Goal: Task Accomplishment & Management: Manage account settings

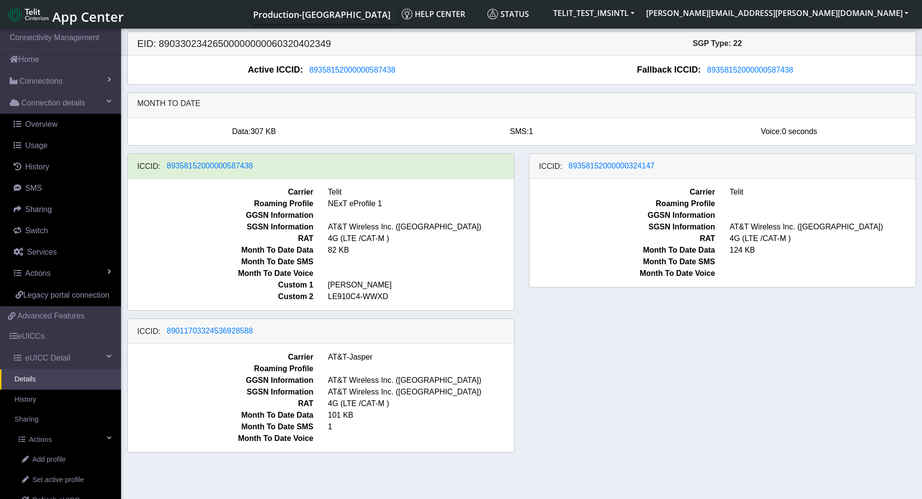
click at [182, 240] on span "RAT" at bounding box center [221, 239] width 200 height 12
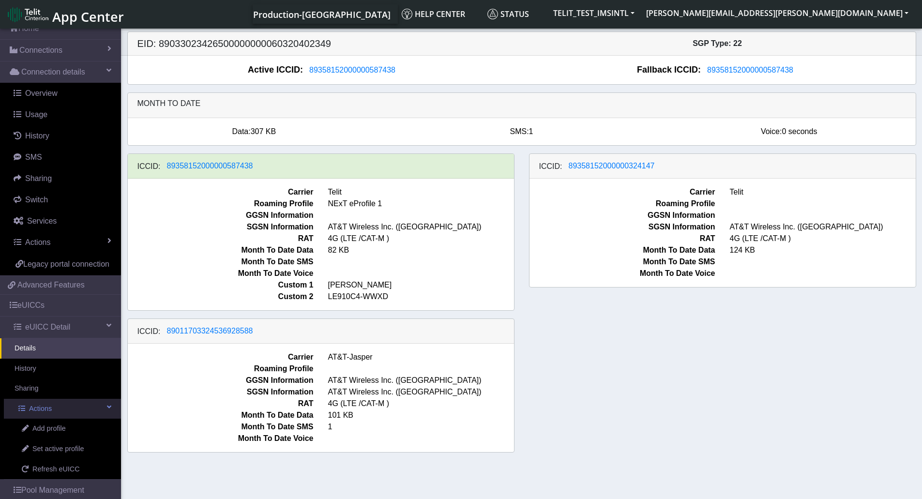
scroll to position [48, 0]
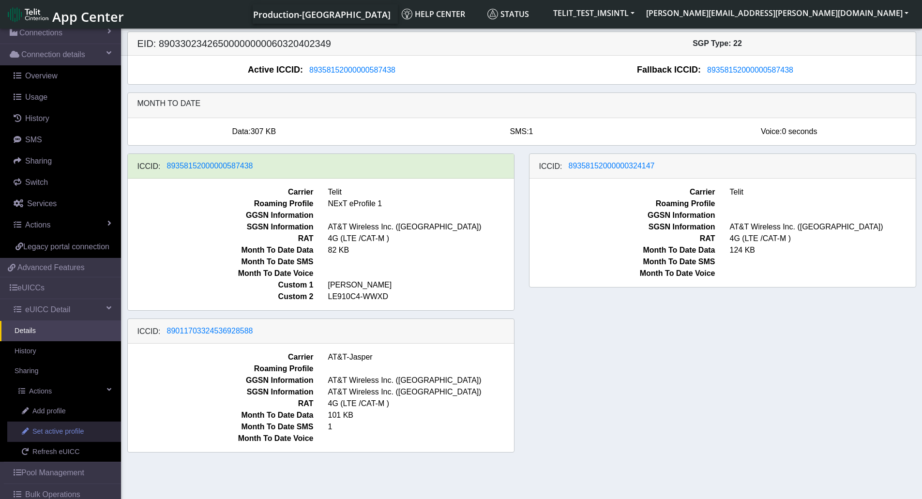
click at [48, 437] on span "Set active profile" at bounding box center [57, 431] width 51 height 11
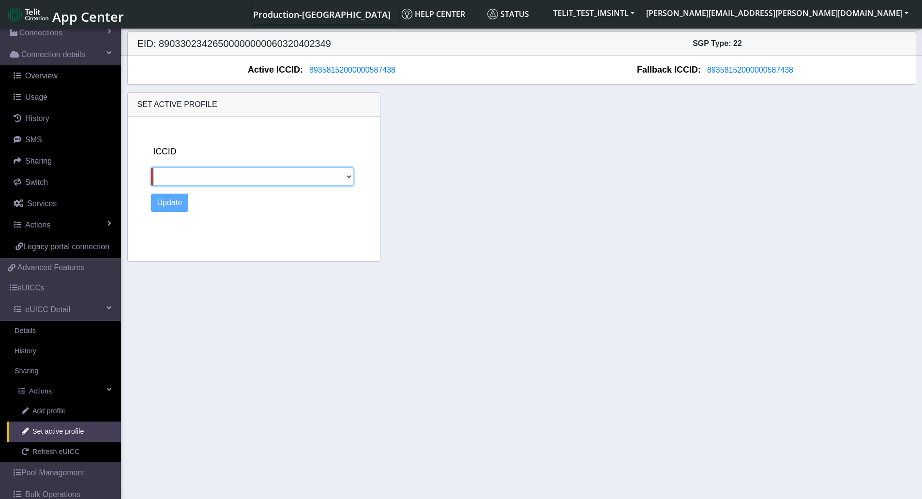
click at [348, 172] on select "89358152000000324147 89011703324536928588" at bounding box center [252, 176] width 203 height 18
select select "89358152000000324147"
click at [151, 167] on select "89358152000000324147 89011703324536928588" at bounding box center [252, 176] width 203 height 18
click at [179, 204] on button "Update" at bounding box center [170, 203] width 38 height 18
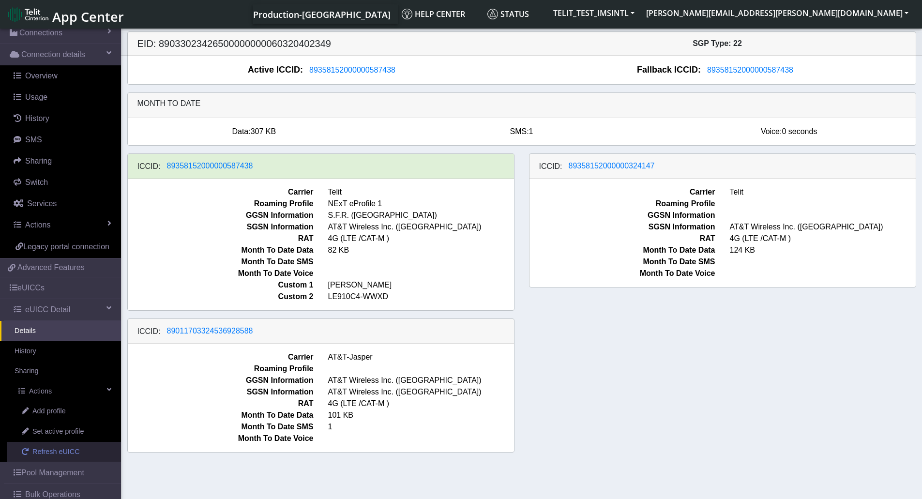
click at [59, 457] on span "Refresh eUICC" at bounding box center [55, 452] width 47 height 11
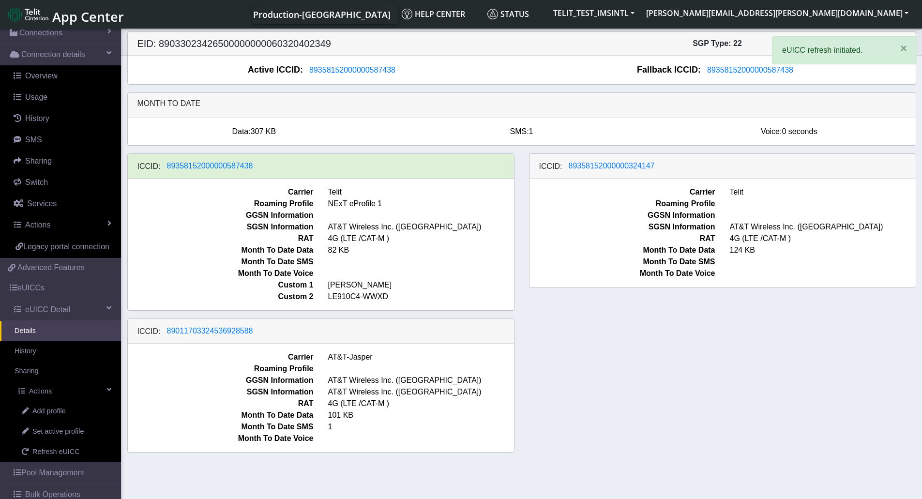
click at [654, 353] on div "ICCID: 89358152000000587438 Carrier Telit Roaming Profile NExT eProfile 1 GGSN …" at bounding box center [522, 306] width 804 height 307
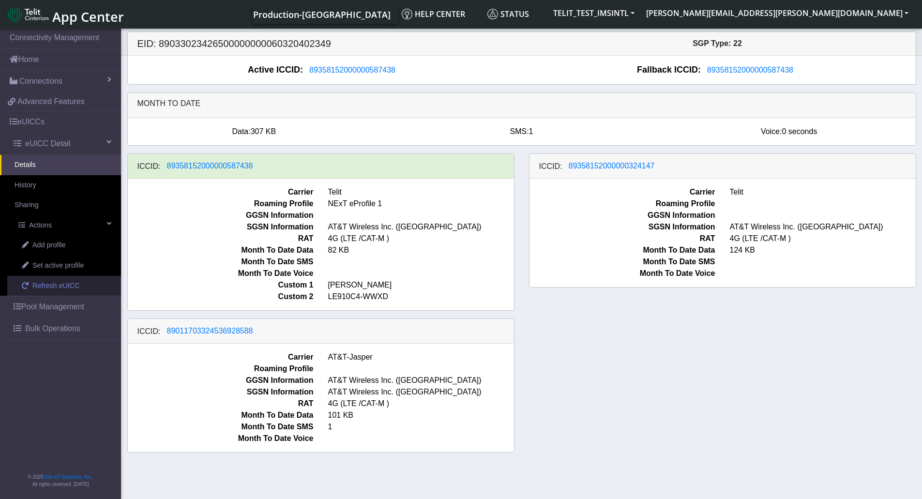
click at [46, 289] on span "Refresh eUICC" at bounding box center [55, 286] width 47 height 11
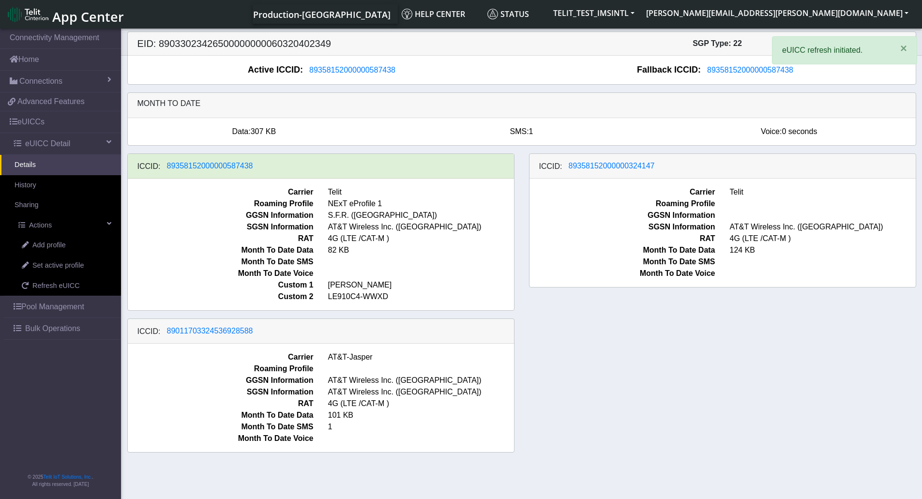
click at [561, 378] on div "ICCID: 89358152000000587438 Carrier Telit Roaming Profile NExT eProfile 1 GGSN …" at bounding box center [522, 306] width 804 height 307
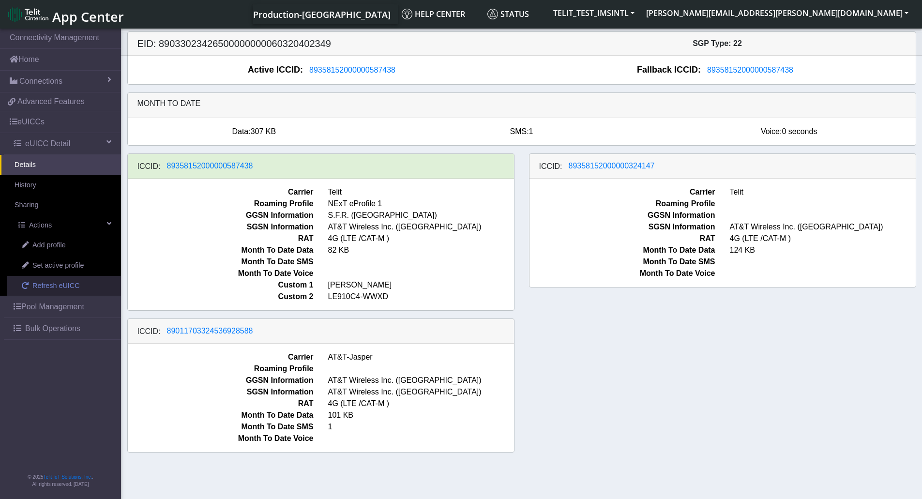
click at [44, 289] on span "Refresh eUICC" at bounding box center [55, 286] width 47 height 11
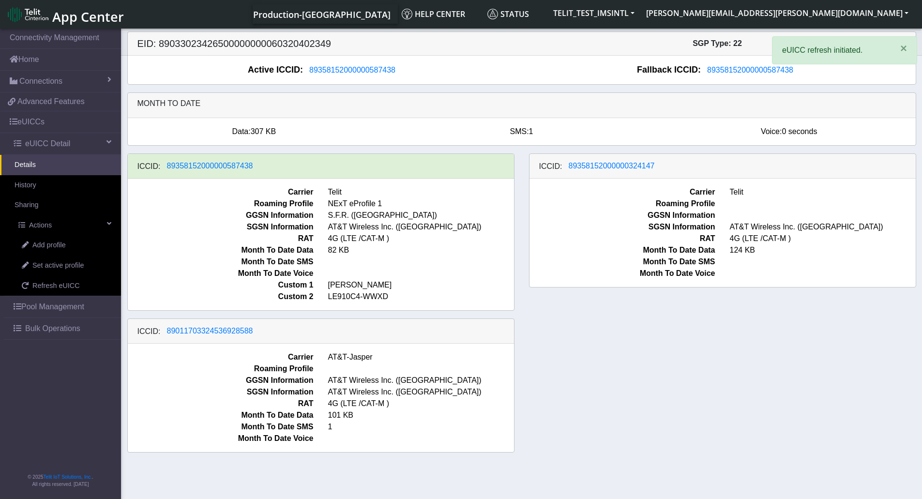
click at [673, 372] on div "ICCID: [TECHNICAL_ID] Carrier Telit Roaming Profile NExT eProfile 1 GGSN Inform…" at bounding box center [522, 306] width 804 height 307
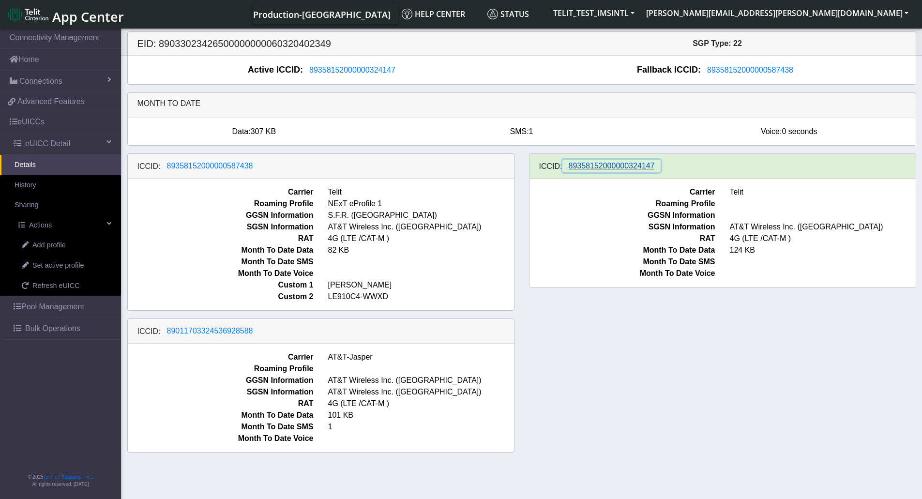
click at [628, 170] on span "89358152000000324147" at bounding box center [612, 166] width 86 height 8
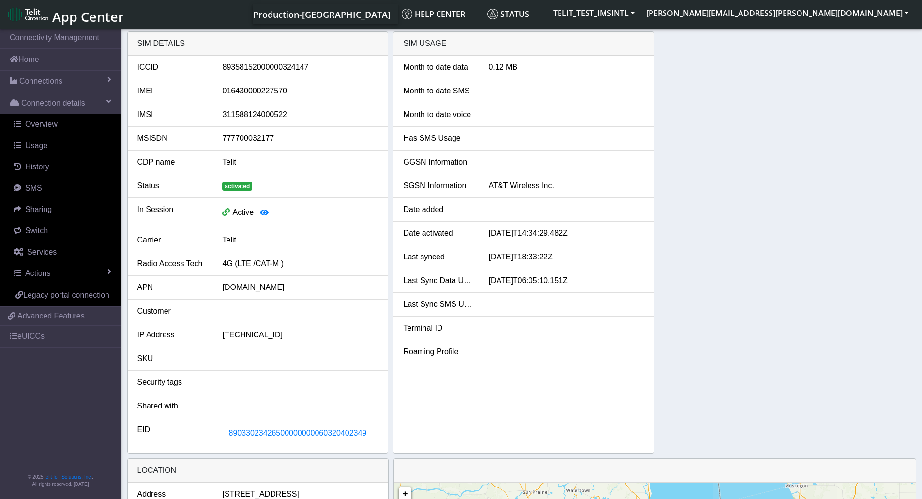
click at [274, 64] on div "89358152000000324147" at bounding box center [300, 67] width 170 height 12
copy div "89358152000000324147"
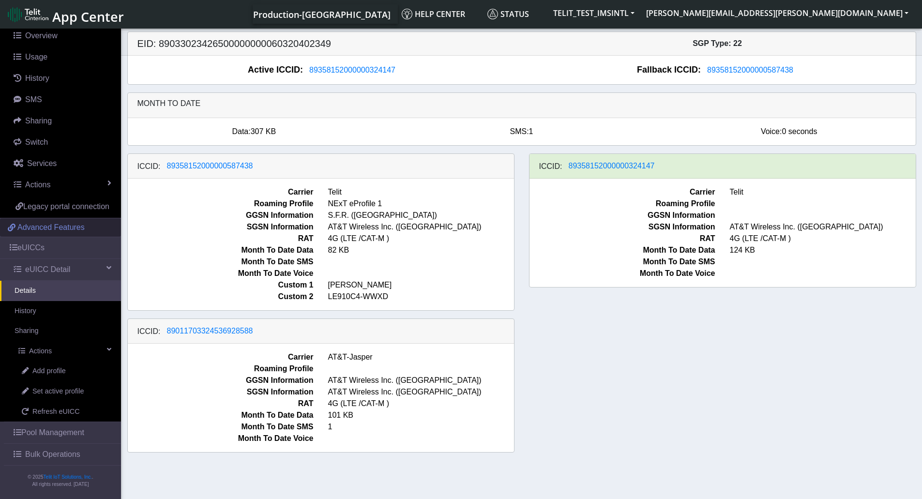
scroll to position [100, 0]
click at [72, 395] on span "Set active profile" at bounding box center [57, 391] width 51 height 11
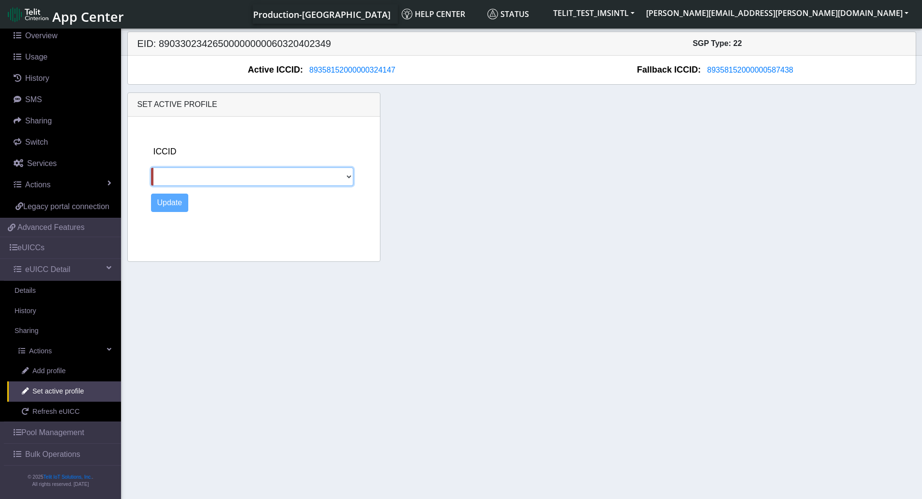
click at [257, 178] on select "89358152000000587438 89011703324536928588" at bounding box center [252, 176] width 203 height 18
select select "89011703324536928588"
click at [151, 167] on select "89358152000000587438 89011703324536928588" at bounding box center [252, 176] width 203 height 18
click at [167, 208] on button "Update" at bounding box center [170, 203] width 38 height 18
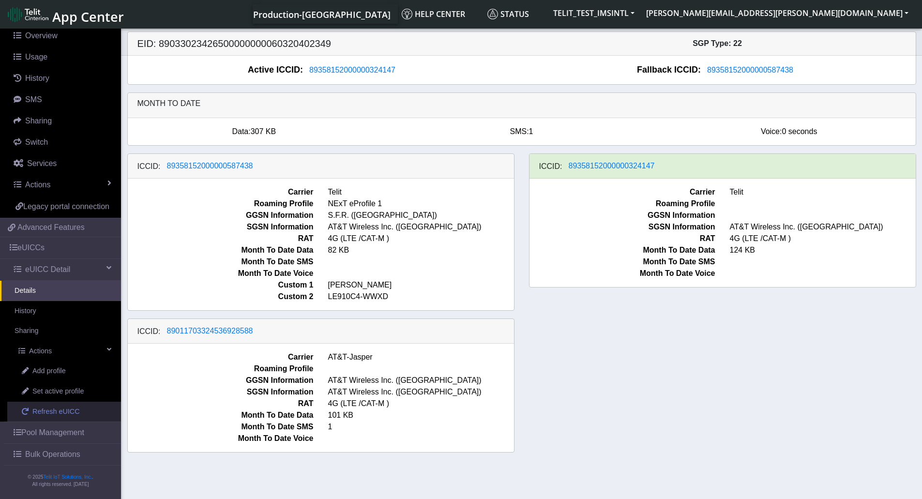
click at [55, 416] on span "Refresh eUICC" at bounding box center [55, 412] width 47 height 11
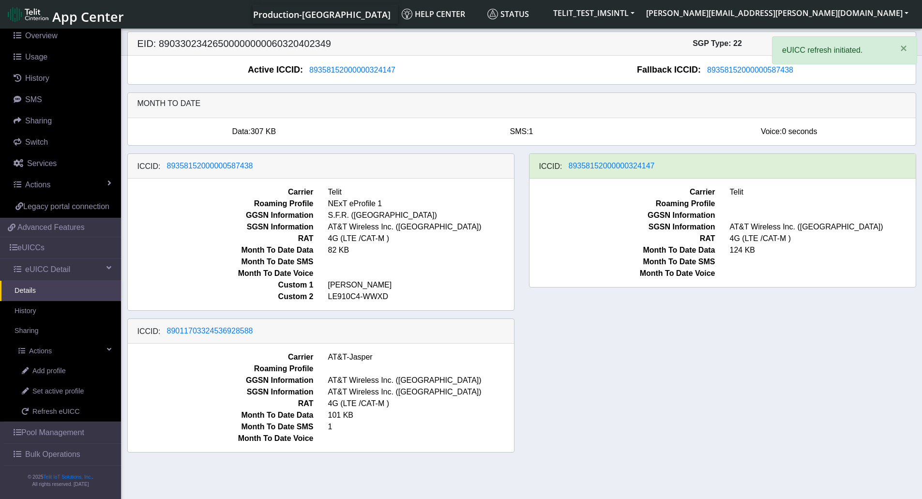
click at [717, 329] on div "ICCID: 89358152000000587438 Carrier Telit Roaming Profile NExT eProfile 1 GGSN …" at bounding box center [522, 306] width 804 height 307
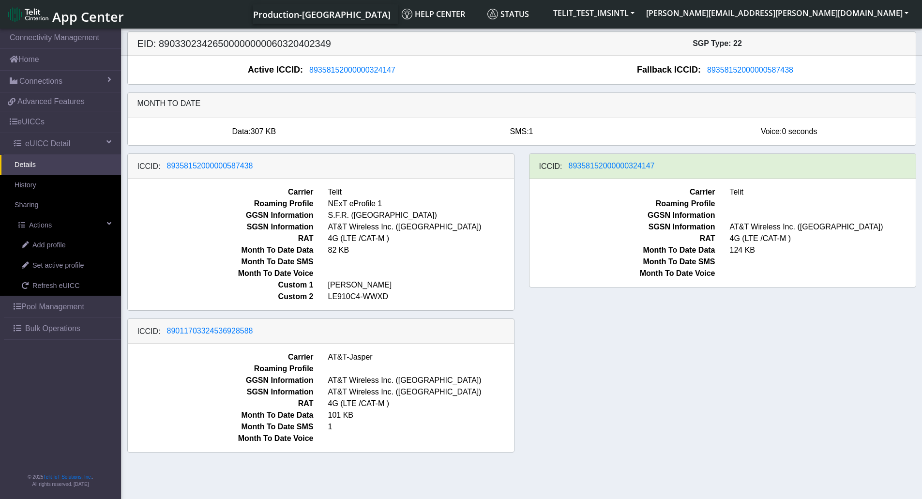
click at [638, 392] on div "ICCID: [TECHNICAL_ID] Carrier Telit Roaming Profile NExT eProfile 1 GGSN Inform…" at bounding box center [522, 306] width 804 height 307
click at [57, 289] on span "Refresh eUICC" at bounding box center [55, 286] width 47 height 11
click at [589, 349] on div "ICCID: [TECHNICAL_ID] Carrier Telit Roaming Profile NExT eProfile 1 GGSN Inform…" at bounding box center [522, 306] width 804 height 307
click at [49, 284] on span "Refresh eUICC" at bounding box center [55, 286] width 47 height 11
click at [610, 395] on div "ICCID: [TECHNICAL_ID] Carrier Telit Roaming Profile NExT eProfile 1 GGSN Inform…" at bounding box center [522, 306] width 804 height 307
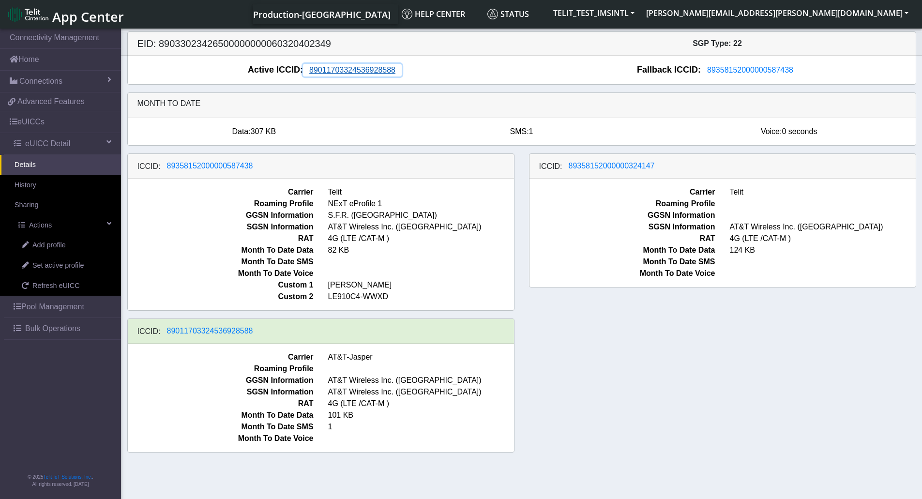
click at [363, 70] on span "89011703324536928588" at bounding box center [352, 70] width 86 height 8
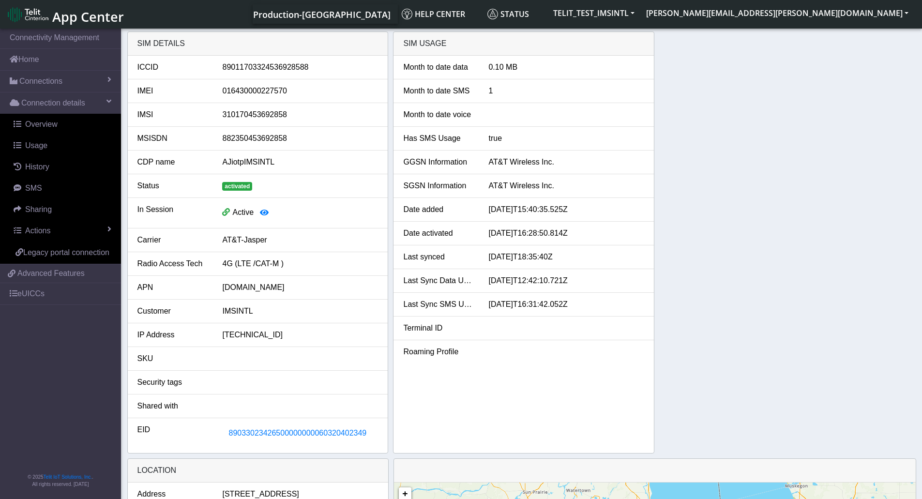
click at [296, 70] on div "89011703324536928588" at bounding box center [300, 67] width 170 height 12
copy div "89011703324536928588"
click at [112, 230] on link "Actions" at bounding box center [62, 230] width 117 height 21
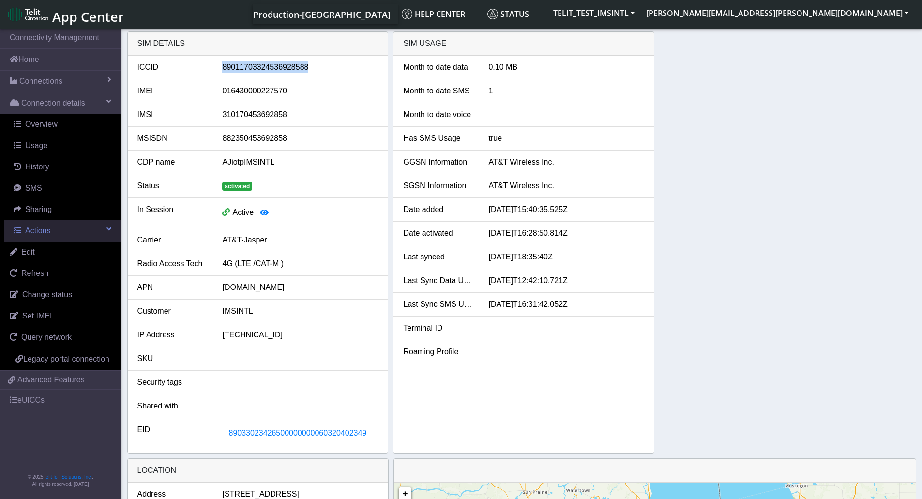
click at [112, 230] on link "Actions" at bounding box center [62, 230] width 117 height 21
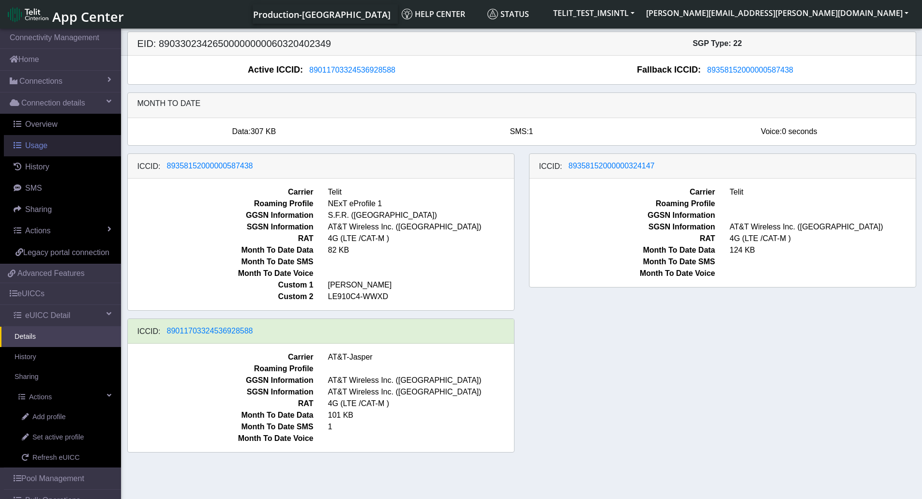
scroll to position [58, 0]
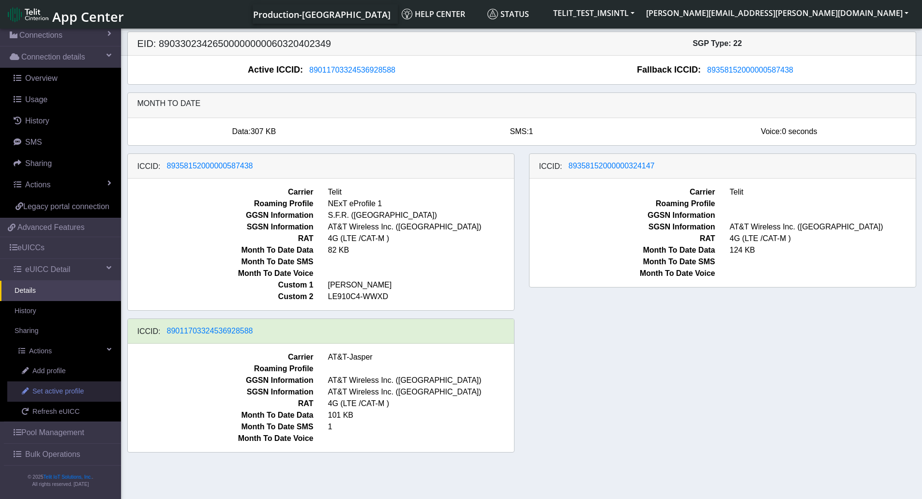
click at [61, 397] on link "Set active profile" at bounding box center [64, 391] width 114 height 20
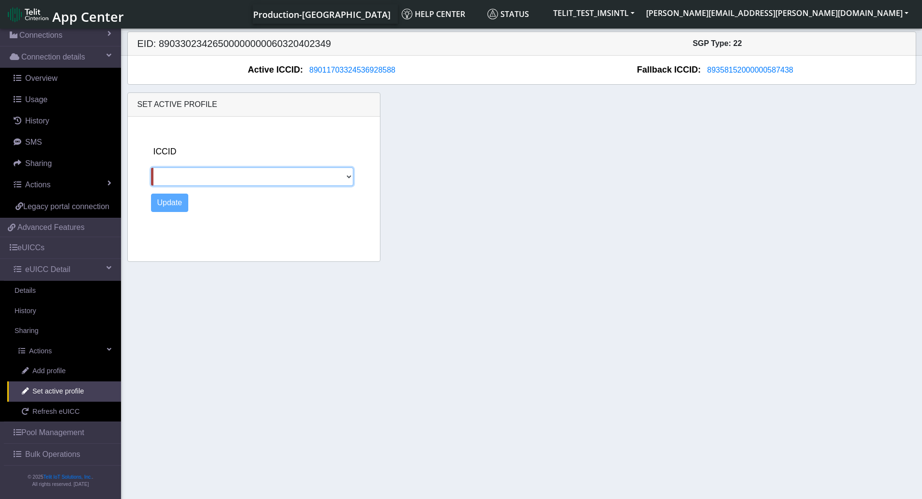
click at [258, 175] on select "89358152000000587438 89358152000000324147" at bounding box center [252, 176] width 203 height 18
select select "89358152000000587438"
click at [151, 167] on select "89358152000000587438 89358152000000324147" at bounding box center [252, 176] width 203 height 18
click at [173, 203] on button "Update" at bounding box center [170, 203] width 38 height 18
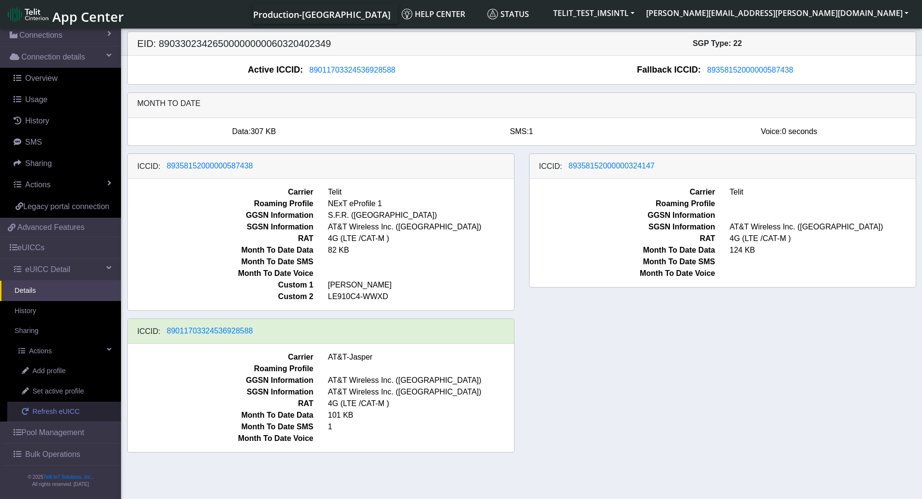
click at [49, 410] on span "Refresh eUICC" at bounding box center [55, 412] width 47 height 11
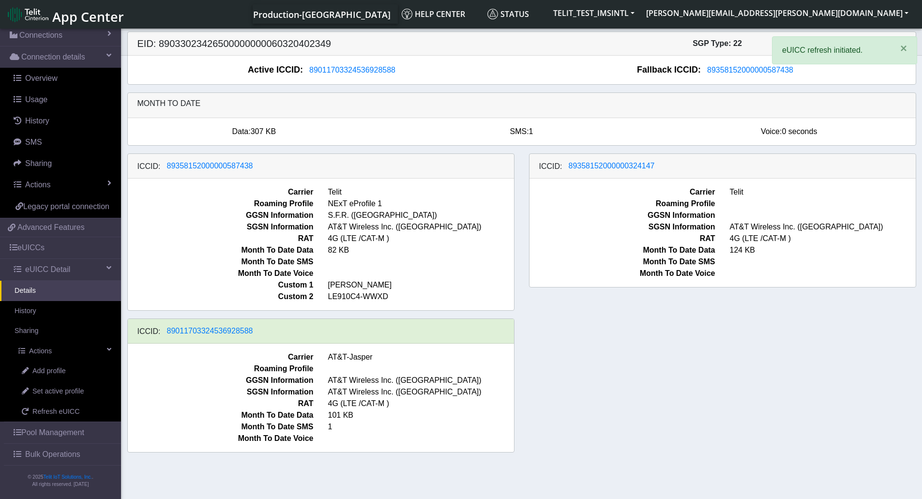
click at [773, 363] on div "ICCID: [TECHNICAL_ID] Carrier Telit Roaming Profile NExT eProfile 1 GGSN Inform…" at bounding box center [522, 306] width 804 height 307
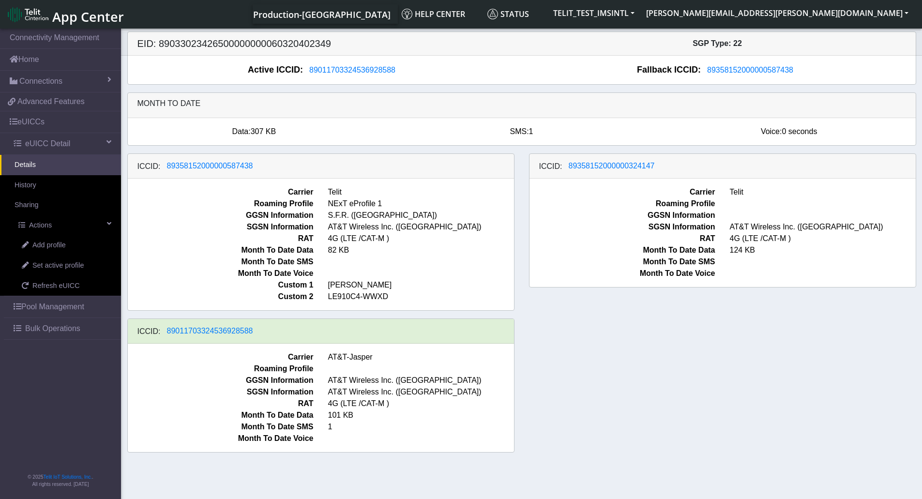
click at [729, 324] on div "ICCID: 89358152000000587438 Carrier Telit Roaming Profile NExT eProfile 1 GGSN …" at bounding box center [522, 306] width 804 height 307
click at [64, 282] on span "Refresh eUICC" at bounding box center [55, 286] width 47 height 11
click at [718, 338] on div "ICCID: 89358152000000587438 Carrier Telit Roaming Profile NExT eProfile 1 GGSN …" at bounding box center [522, 306] width 804 height 307
click at [58, 287] on span "Refresh eUICC" at bounding box center [55, 286] width 47 height 11
click at [792, 427] on div "ICCID: 89358152000000587438 Carrier Telit Roaming Profile NExT eProfile 1 GGSN …" at bounding box center [522, 306] width 804 height 307
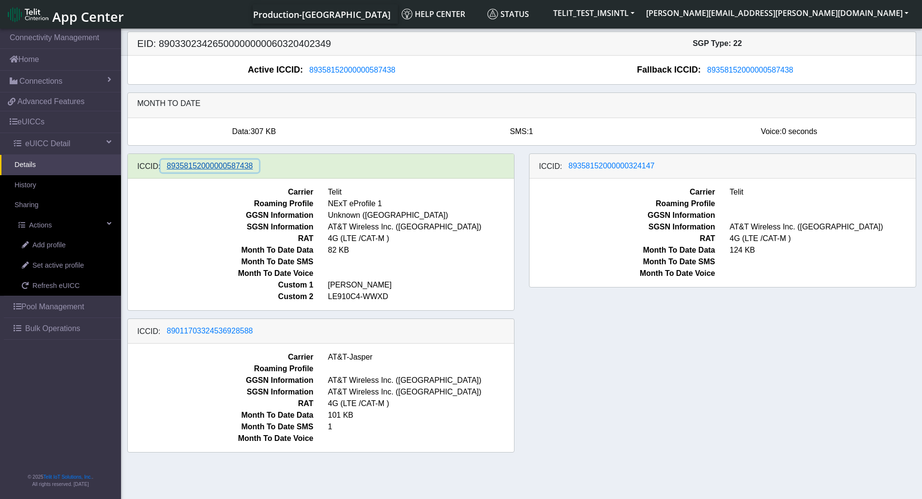
click at [208, 170] on span "89358152000000587438" at bounding box center [210, 166] width 86 height 8
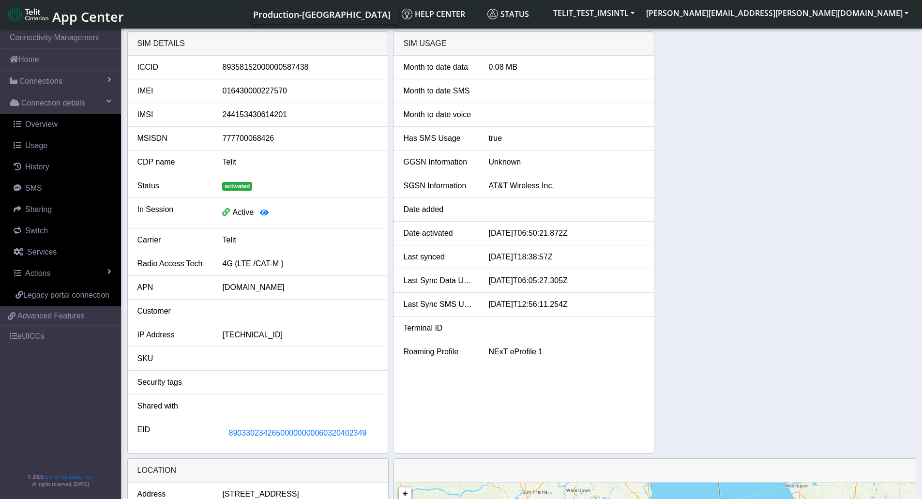
click at [279, 70] on div "89358152000000587438" at bounding box center [300, 67] width 170 height 12
copy div "89358152000000587438"
